Goal: Task Accomplishment & Management: Complete application form

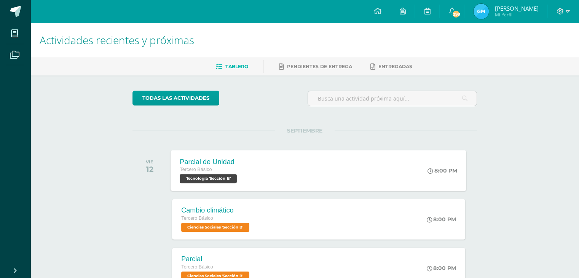
click at [206, 163] on div "Parcial de Unidad" at bounding box center [209, 162] width 59 height 8
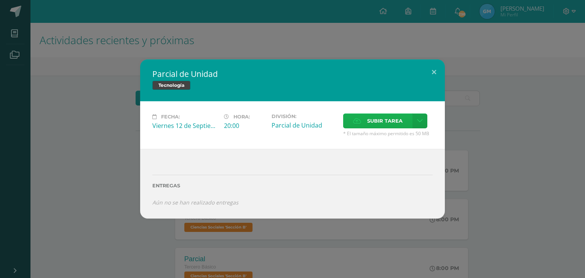
click at [382, 122] on span "Subir tarea" at bounding box center [384, 121] width 35 height 14
click at [0, 0] on input "Subir tarea" at bounding box center [0, 0] width 0 height 0
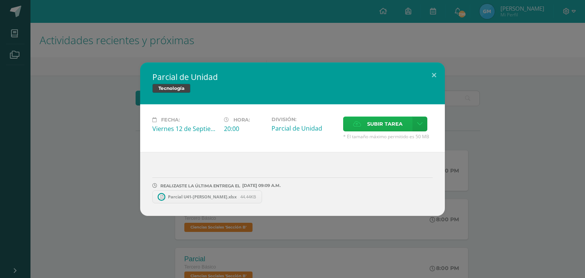
click at [376, 118] on span "Subir tarea" at bounding box center [384, 124] width 35 height 14
click at [0, 0] on input "Subir tarea" at bounding box center [0, 0] width 0 height 0
click at [433, 78] on button at bounding box center [434, 75] width 22 height 26
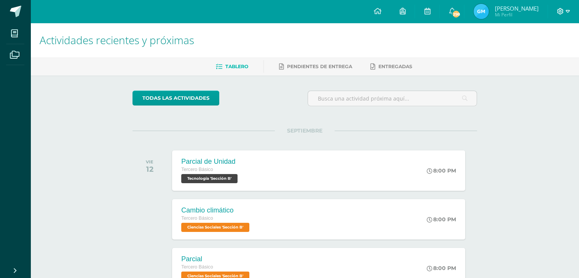
click at [567, 9] on icon at bounding box center [568, 11] width 4 height 7
click at [548, 50] on span "Cerrar sesión" at bounding box center [544, 51] width 34 height 7
